Goal: Information Seeking & Learning: Learn about a topic

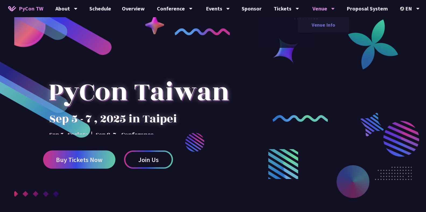
click at [317, 25] on link "Venue Info" at bounding box center [324, 25] width 52 height 13
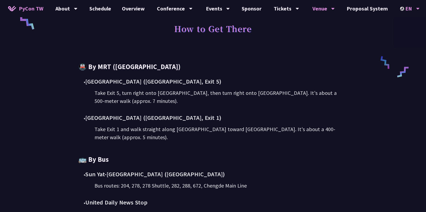
scroll to position [235, 0]
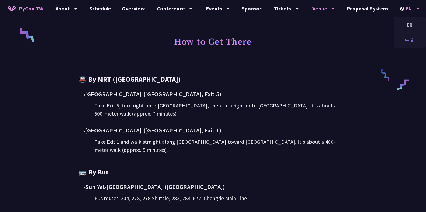
click at [406, 44] on div "中文" at bounding box center [410, 40] width 32 height 13
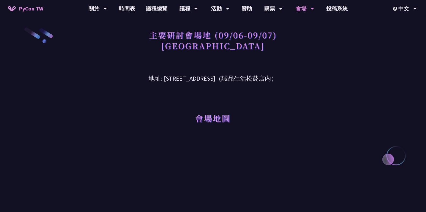
drag, startPoint x: 148, startPoint y: 77, endPoint x: 290, endPoint y: 82, distance: 141.7
click at [290, 82] on h3 "地址: [STREET_ADDRESS]（誠品生活松菸店內）" at bounding box center [213, 74] width 280 height 17
copy h3 "[STREET_ADDRESS]（誠品生活松菸店內）"
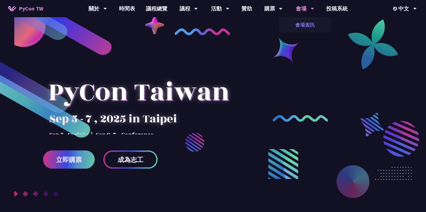
click at [299, 24] on link "會場資訊" at bounding box center [305, 25] width 52 height 13
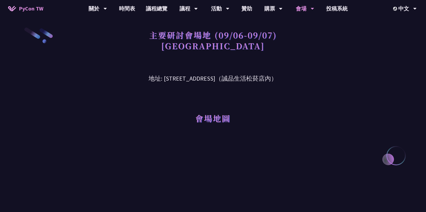
drag, startPoint x: 152, startPoint y: 79, endPoint x: 294, endPoint y: 80, distance: 142.7
click at [294, 80] on h3 "地址: [STREET_ADDRESS]（誠品生活松菸店內）" at bounding box center [213, 74] width 280 height 17
copy h3 "[STREET_ADDRESS]（誠品生活松菸店內）"
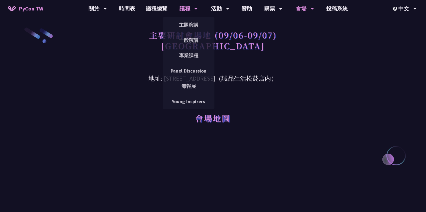
click at [197, 10] on icon at bounding box center [195, 8] width 3 height 5
click at [187, 25] on link "主題演講" at bounding box center [189, 25] width 52 height 13
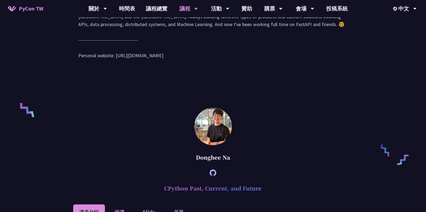
scroll to position [411, 0]
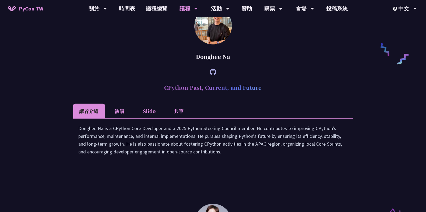
click at [143, 114] on li "Slido" at bounding box center [150, 111] width 30 height 15
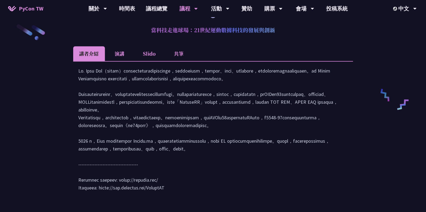
scroll to position [812, 0]
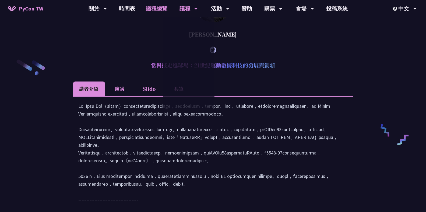
click at [156, 8] on link "議程總覽" at bounding box center [157, 8] width 32 height 17
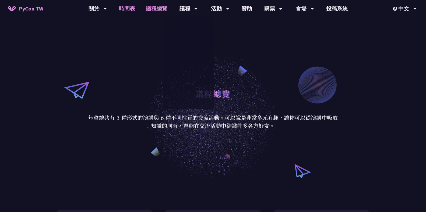
click at [130, 12] on link "時間表" at bounding box center [127, 8] width 27 height 17
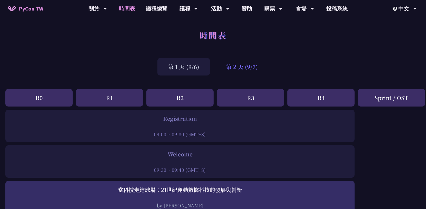
click at [239, 66] on div "第 2 天 (9/7)" at bounding box center [241, 66] width 53 height 17
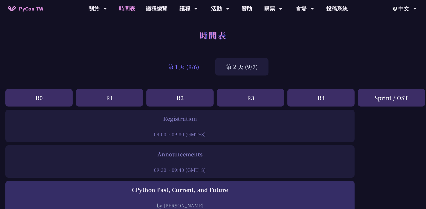
click at [190, 64] on div "第 1 天 (9/6)" at bounding box center [183, 66] width 52 height 17
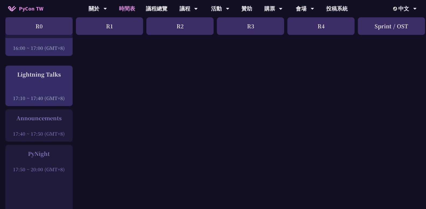
scroll to position [734, 0]
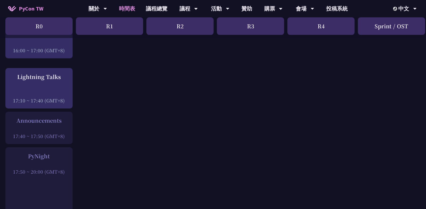
click at [34, 127] on div at bounding box center [39, 128] width 62 height 8
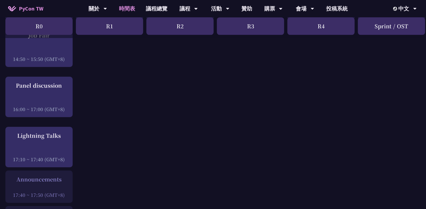
scroll to position [646, 0]
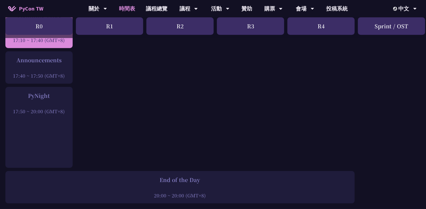
scroll to position [734, 0]
